Goal: Task Accomplishment & Management: Manage account settings

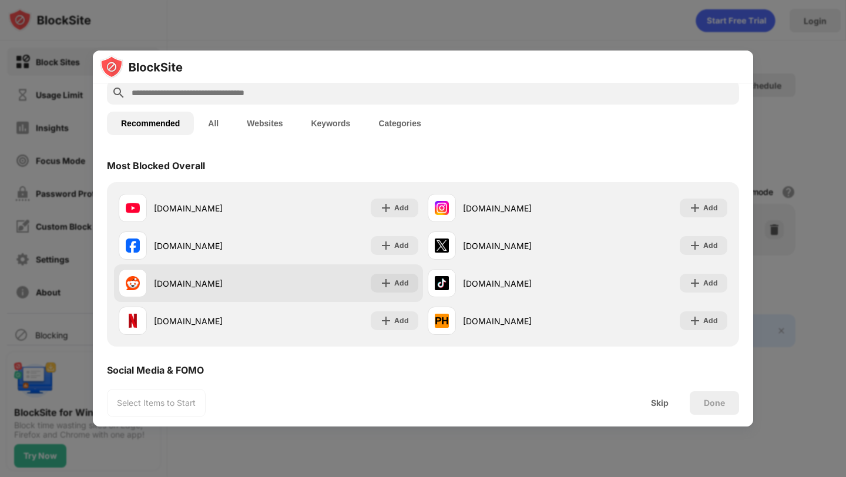
scroll to position [63, 0]
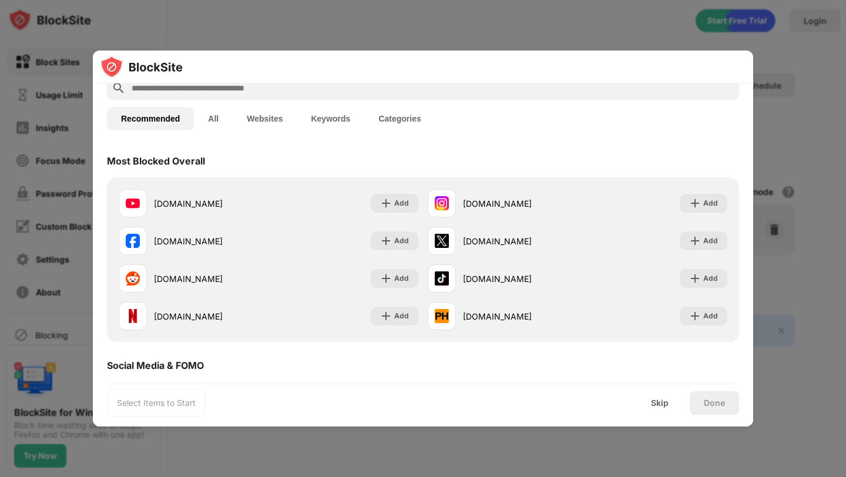
click at [230, 90] on input "text" at bounding box center [432, 88] width 604 height 14
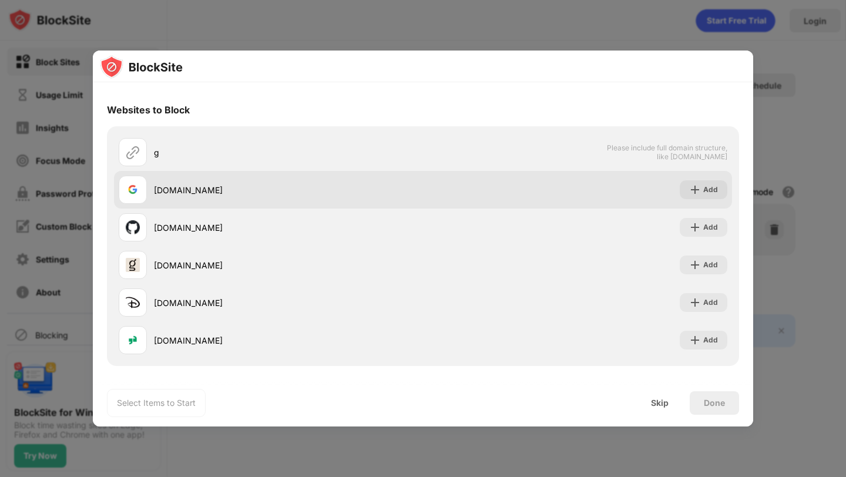
scroll to position [0, 0]
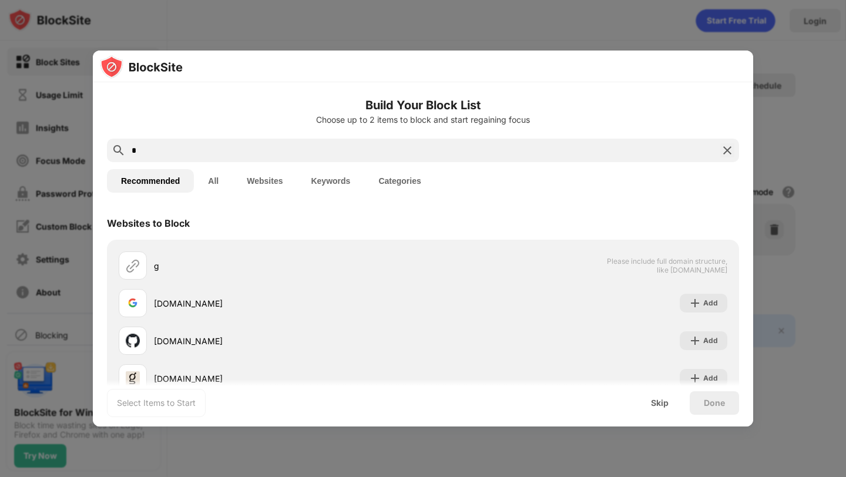
click at [269, 182] on button "Websites" at bounding box center [265, 181] width 64 height 24
click at [390, 182] on button "Categories" at bounding box center [399, 181] width 71 height 24
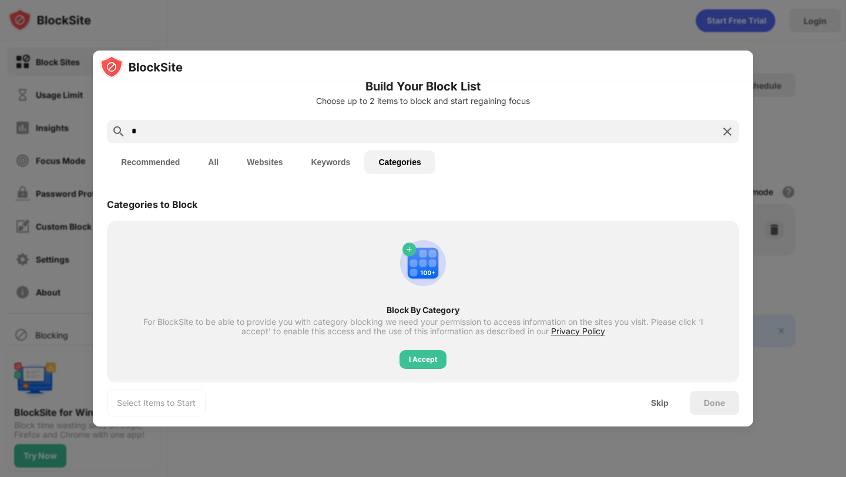
scroll to position [36, 0]
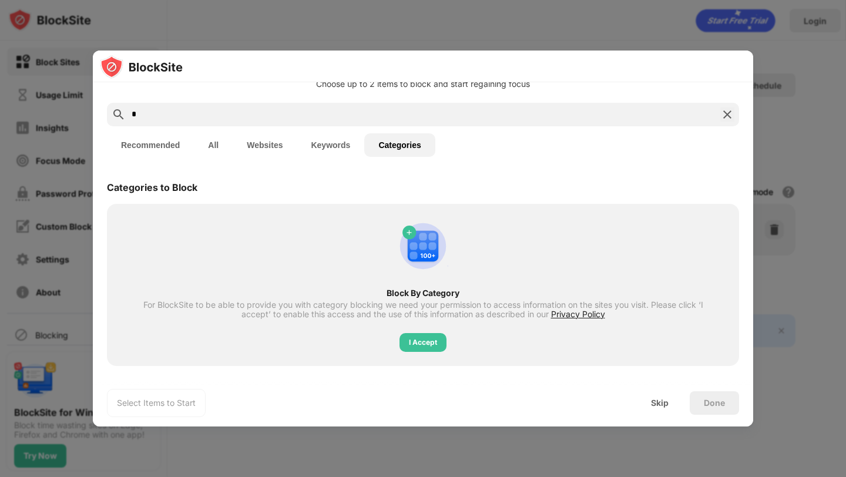
click at [220, 111] on input "*" at bounding box center [422, 115] width 585 height 14
click at [259, 147] on button "Websites" at bounding box center [265, 145] width 64 height 24
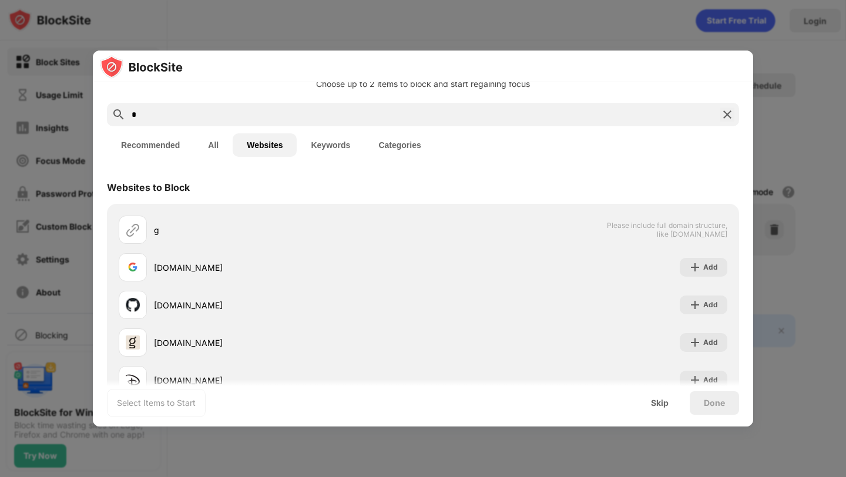
click at [189, 119] on input "*" at bounding box center [422, 115] width 585 height 14
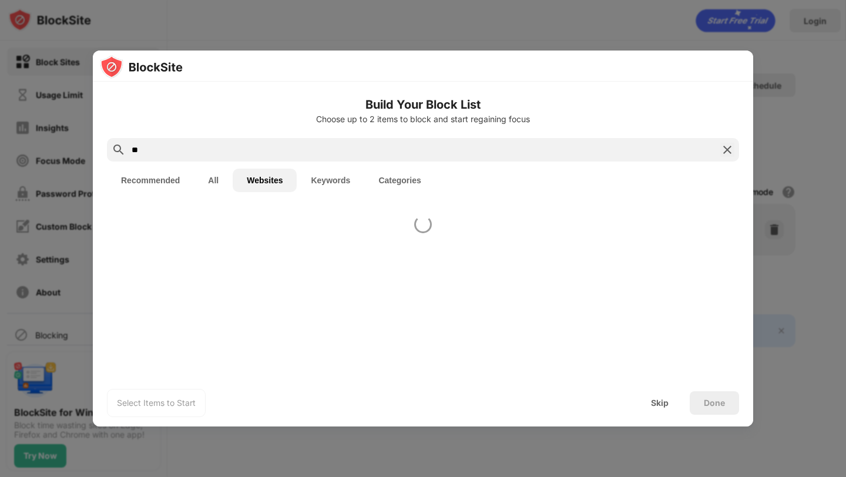
scroll to position [0, 0]
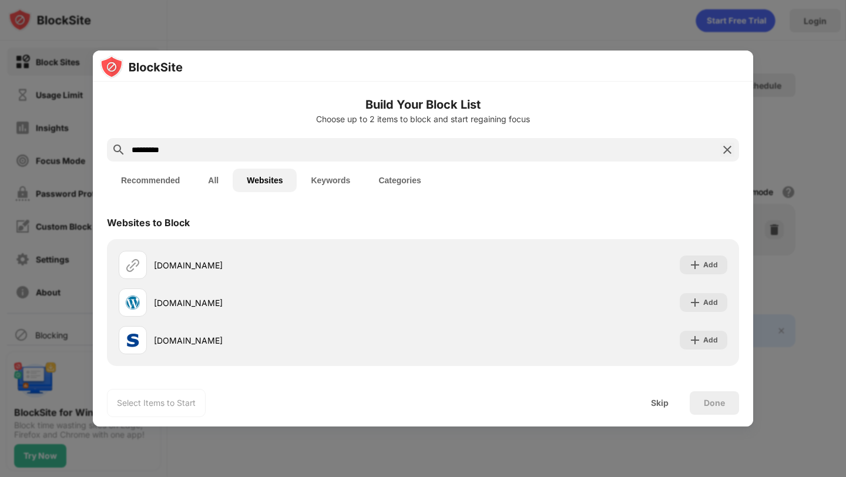
type input "*********"
click at [149, 190] on button "Recommended" at bounding box center [150, 181] width 87 height 24
click at [151, 184] on button "Recommended" at bounding box center [150, 181] width 87 height 24
drag, startPoint x: 190, startPoint y: 148, endPoint x: 114, endPoint y: 149, distance: 76.4
click at [114, 150] on div "*********" at bounding box center [423, 150] width 632 height 24
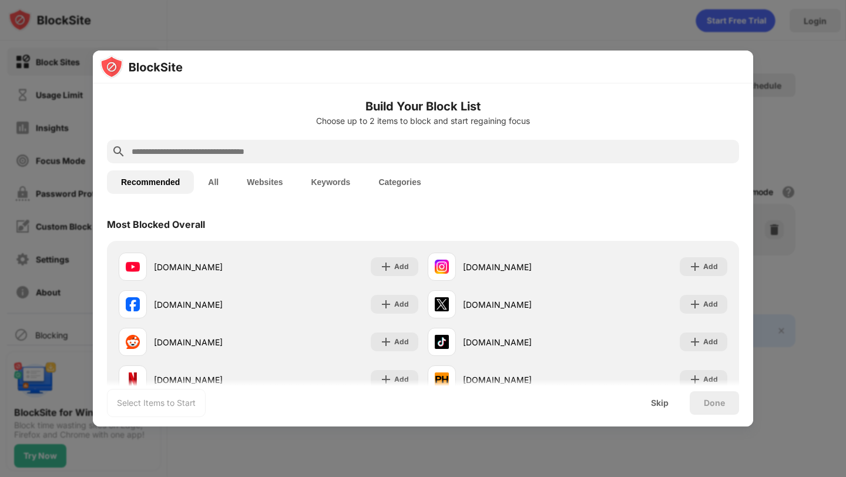
click at [399, 186] on button "Categories" at bounding box center [399, 182] width 71 height 24
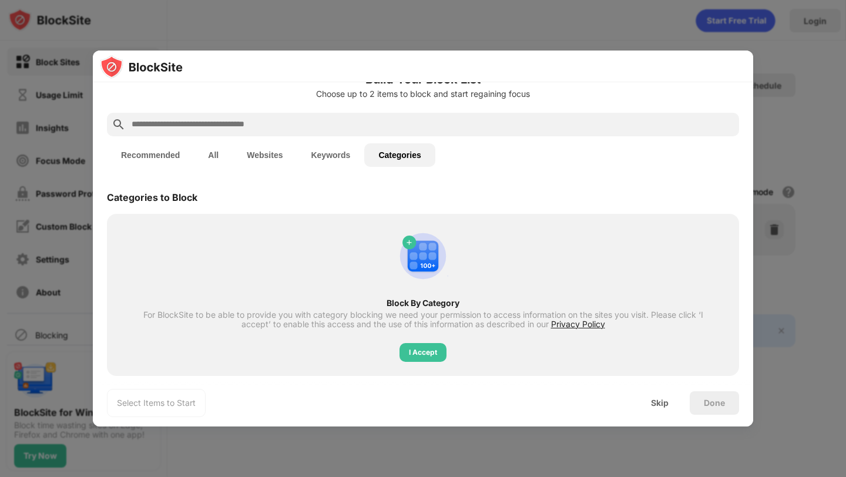
scroll to position [36, 0]
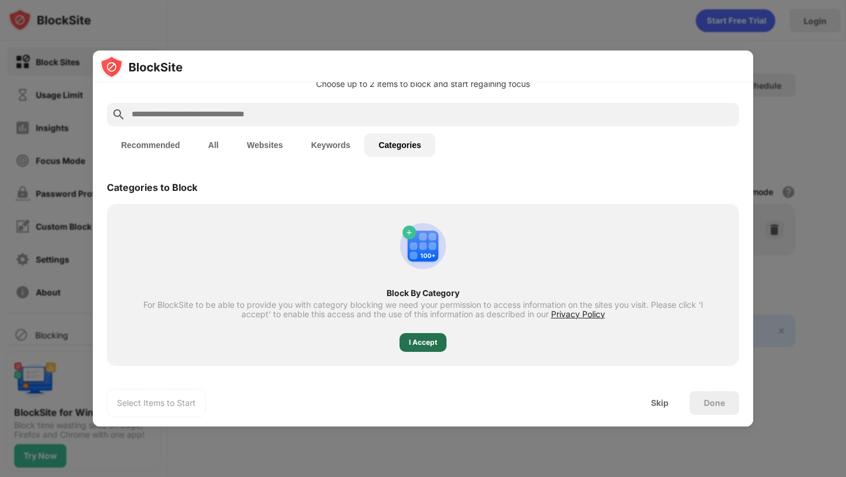
click at [418, 346] on div "I Accept" at bounding box center [423, 343] width 28 height 12
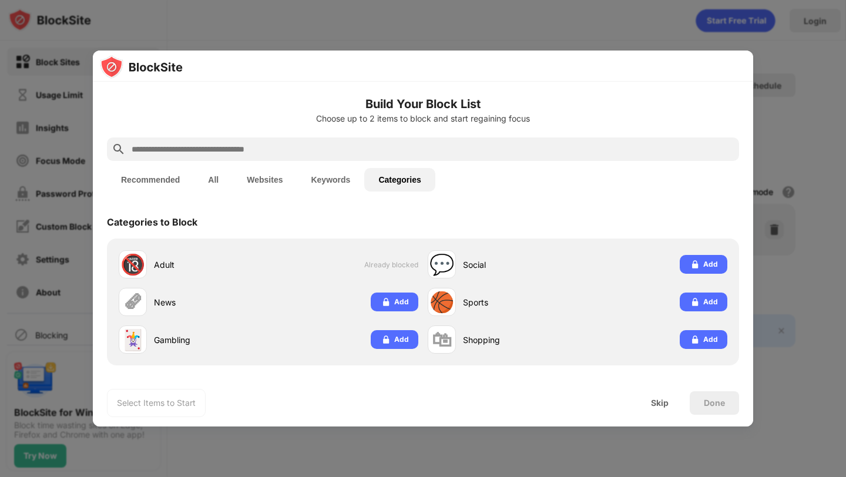
scroll to position [1, 0]
click at [441, 156] on input "text" at bounding box center [432, 149] width 604 height 14
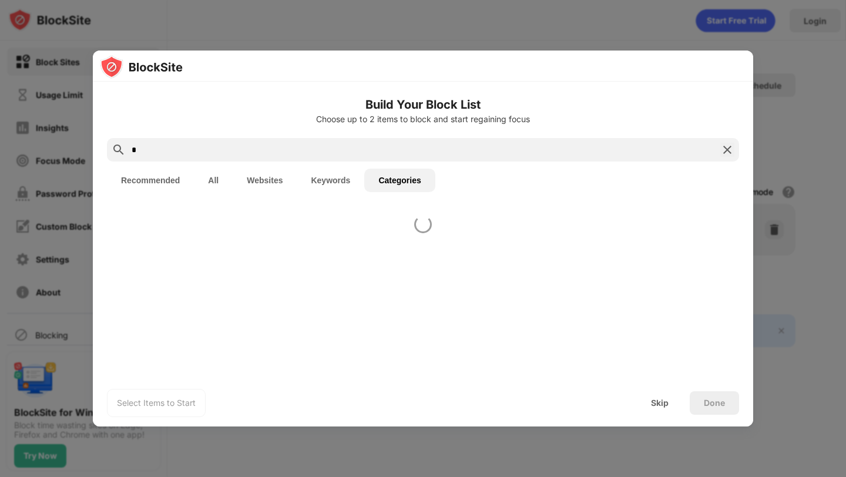
scroll to position [0, 0]
type input "*"
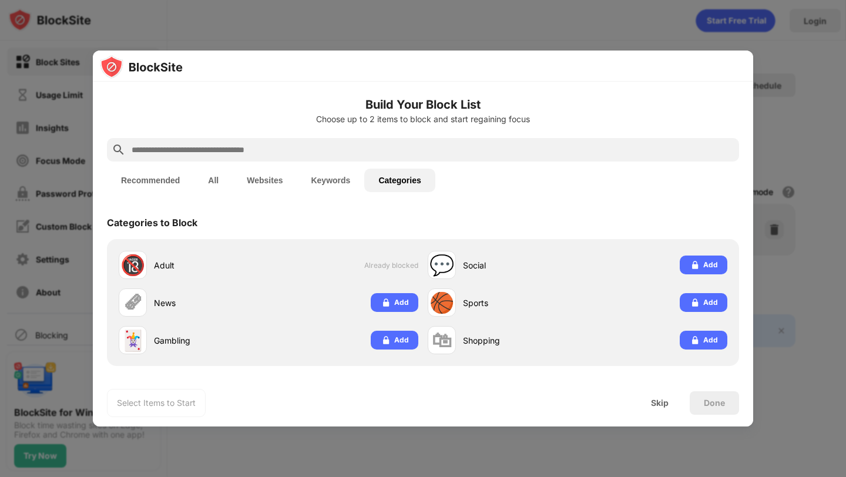
drag, startPoint x: 716, startPoint y: 402, endPoint x: 672, endPoint y: 410, distance: 45.3
click at [708, 404] on div "Done" at bounding box center [714, 402] width 21 height 9
click at [665, 405] on div "Skip" at bounding box center [660, 402] width 18 height 9
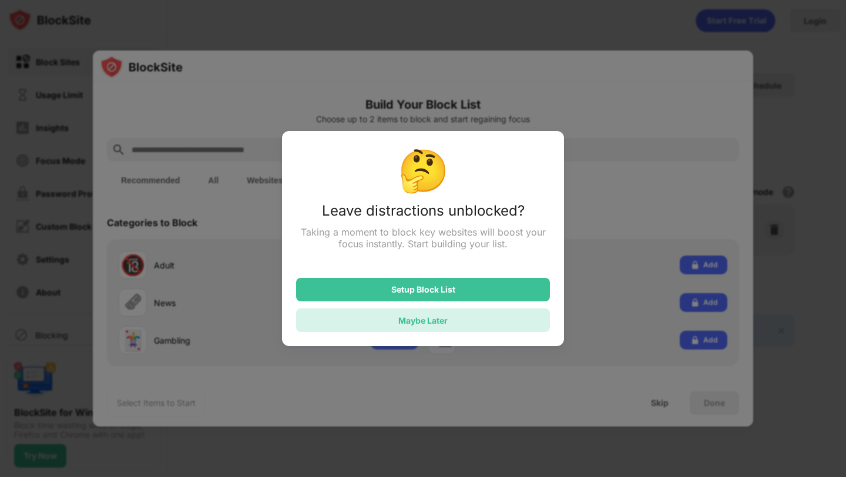
click at [455, 329] on div "Maybe Later" at bounding box center [423, 321] width 254 height 24
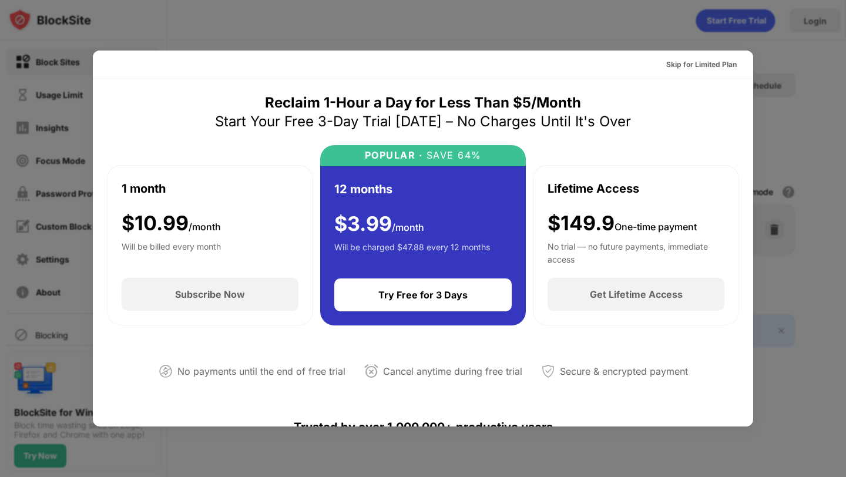
drag, startPoint x: 544, startPoint y: 8, endPoint x: 666, endPoint y: 72, distance: 137.7
click at [546, 8] on div at bounding box center [423, 238] width 846 height 477
click at [691, 63] on div "Skip for Limited Plan" at bounding box center [701, 65] width 71 height 12
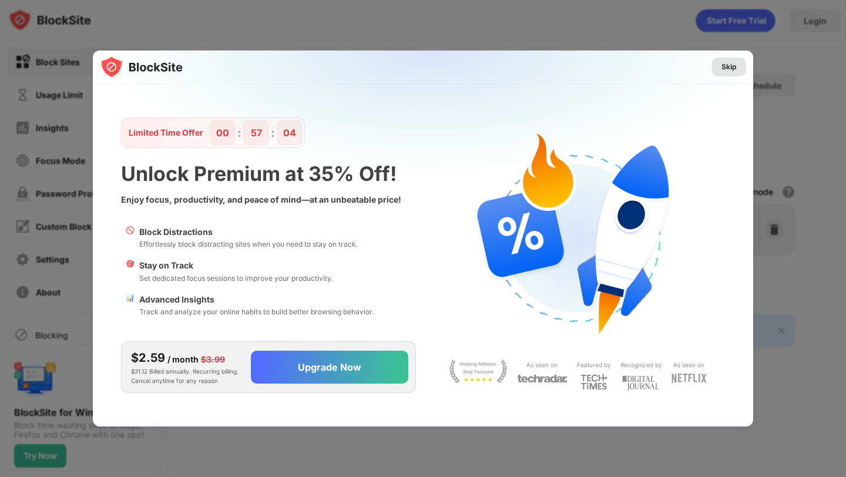
click at [731, 65] on div "Skip" at bounding box center [729, 67] width 15 height 12
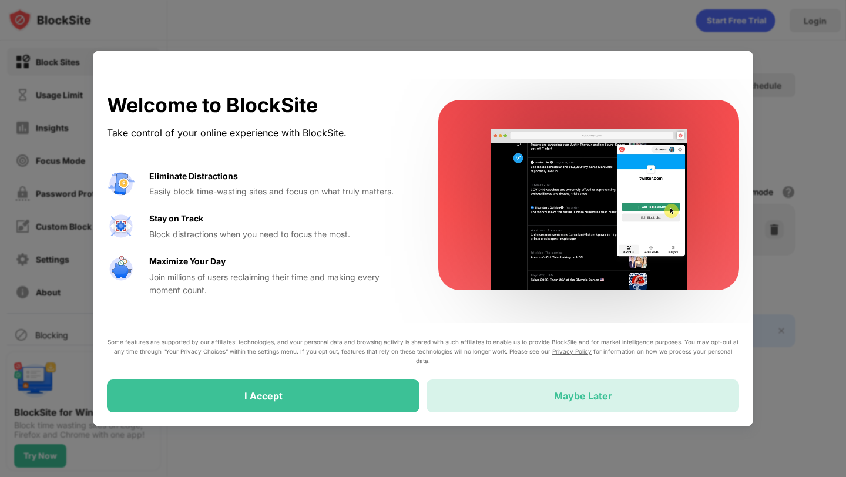
click at [478, 400] on div "Maybe Later" at bounding box center [583, 396] width 313 height 33
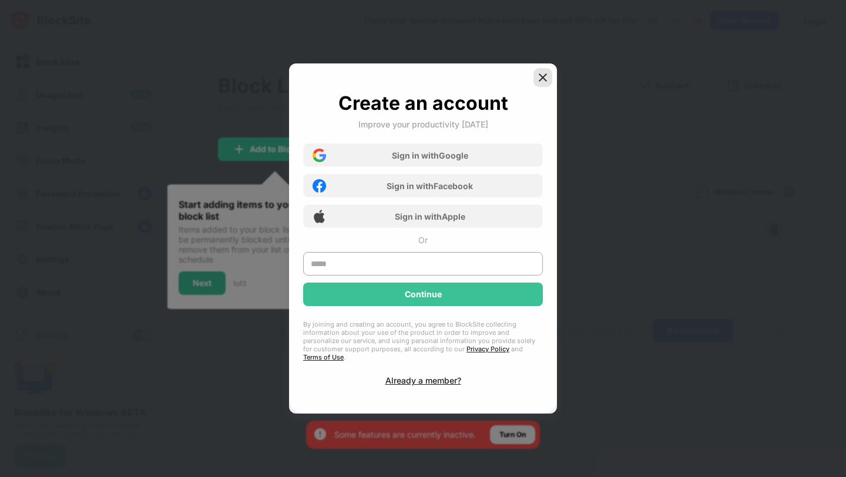
click at [542, 81] on img at bounding box center [543, 78] width 12 height 12
